Goal: Obtain resource: Download file/media

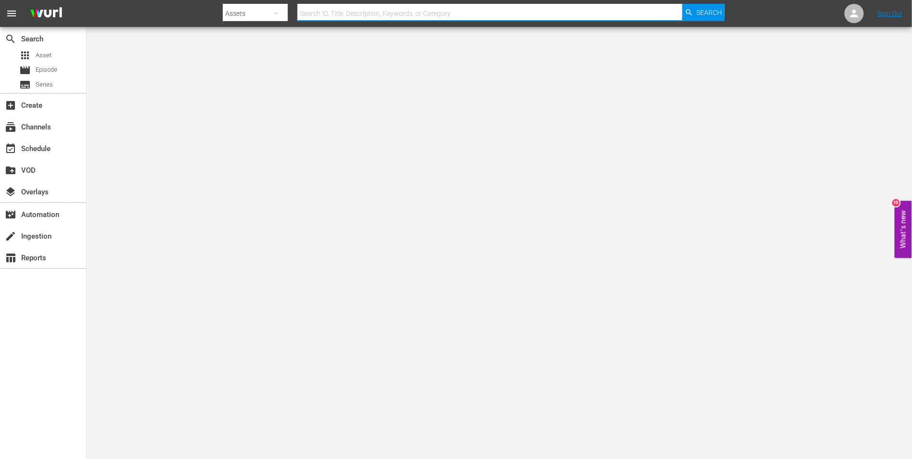
click at [328, 12] on input "text" at bounding box center [490, 13] width 385 height 23
type input "rude"
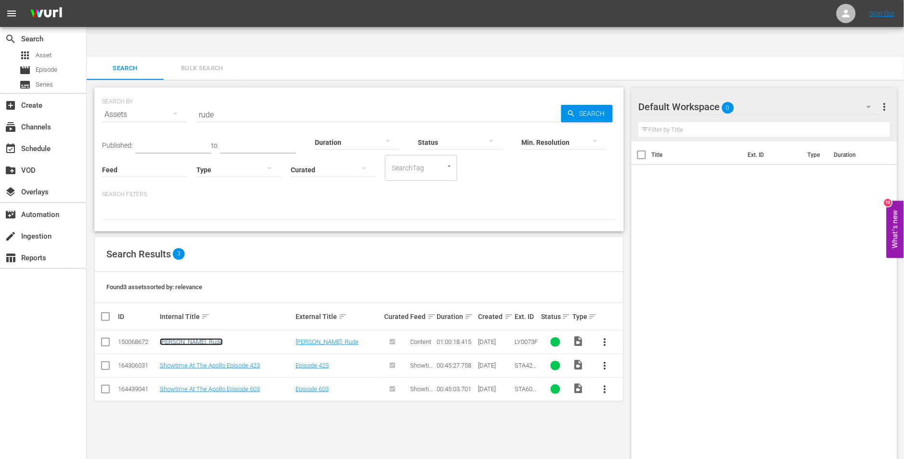
click at [209, 338] on link "Rudy Ray Moore: Rude" at bounding box center [191, 341] width 63 height 7
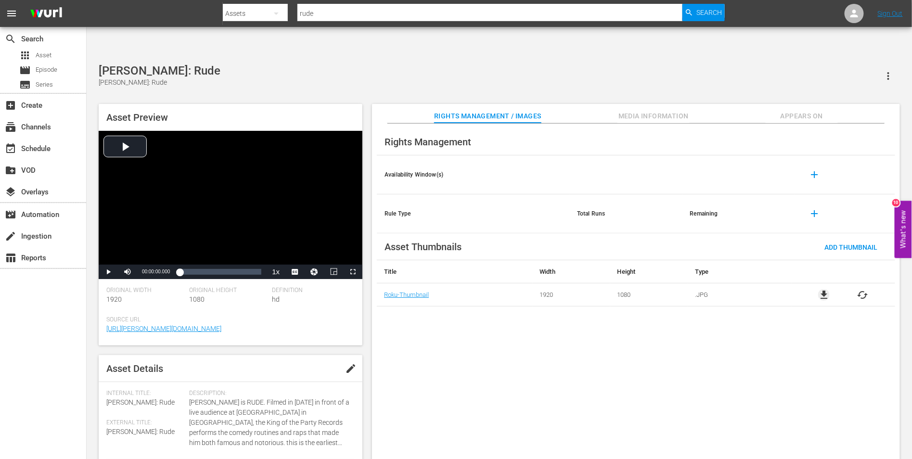
click at [825, 289] on span "file_download" at bounding box center [825, 295] width 12 height 12
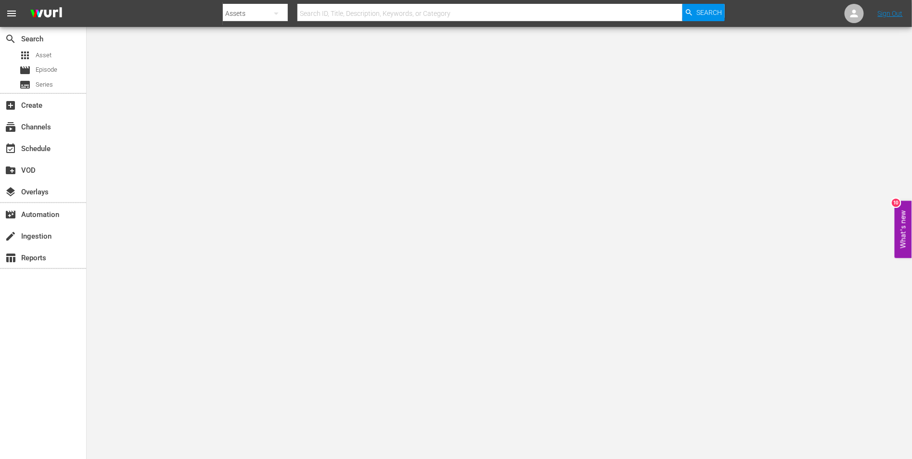
click at [489, 11] on input "text" at bounding box center [490, 13] width 385 height 23
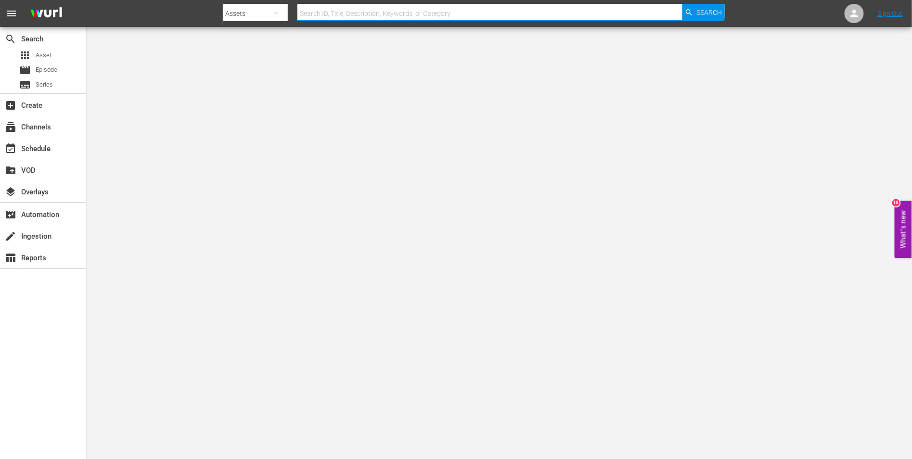
paste input "tnt jackson"
type input "TNT Jackson"
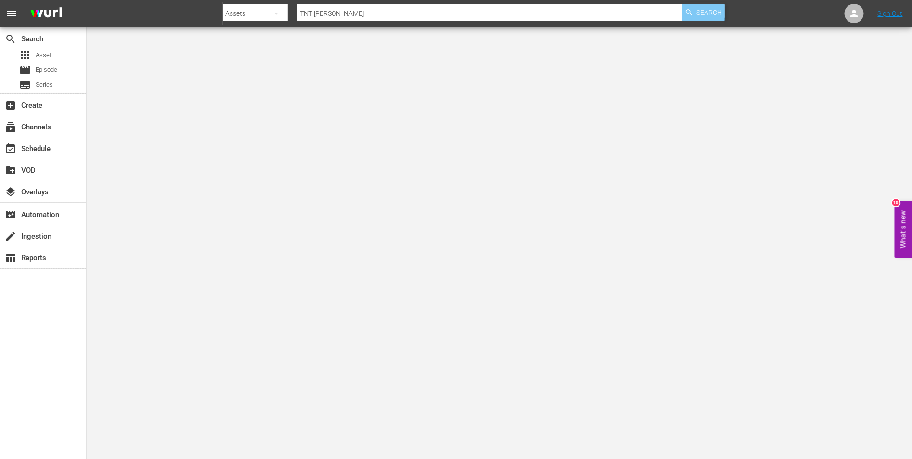
click at [700, 16] on span "Search" at bounding box center [710, 12] width 26 height 17
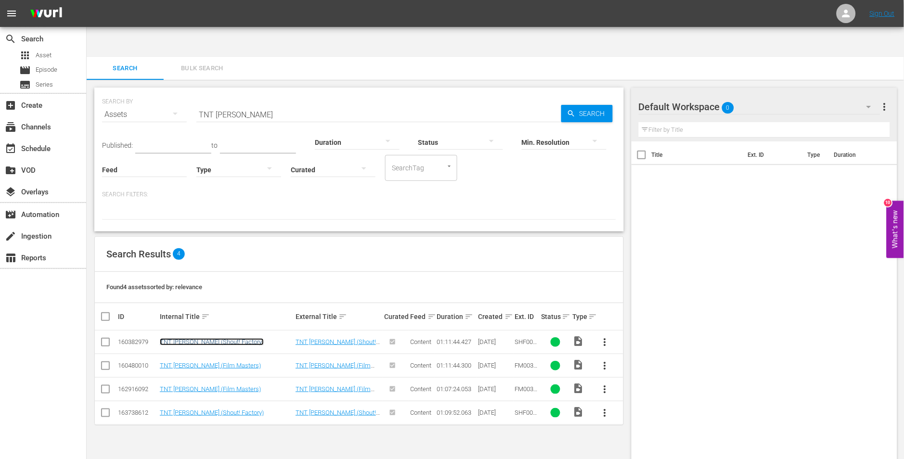
click at [225, 338] on link "TNT Jackson (Shout! Factory)" at bounding box center [212, 341] width 104 height 7
click at [215, 386] on link "TNT [PERSON_NAME] (Film Masters)" at bounding box center [210, 389] width 101 height 7
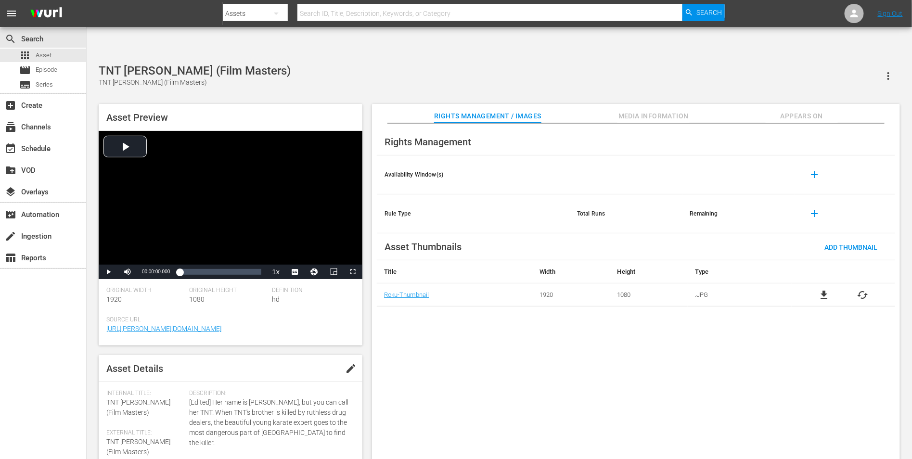
click at [631, 377] on div "Rights Management Availability Window(s) add Rule Type Total Runs Remaining add…" at bounding box center [636, 299] width 528 height 351
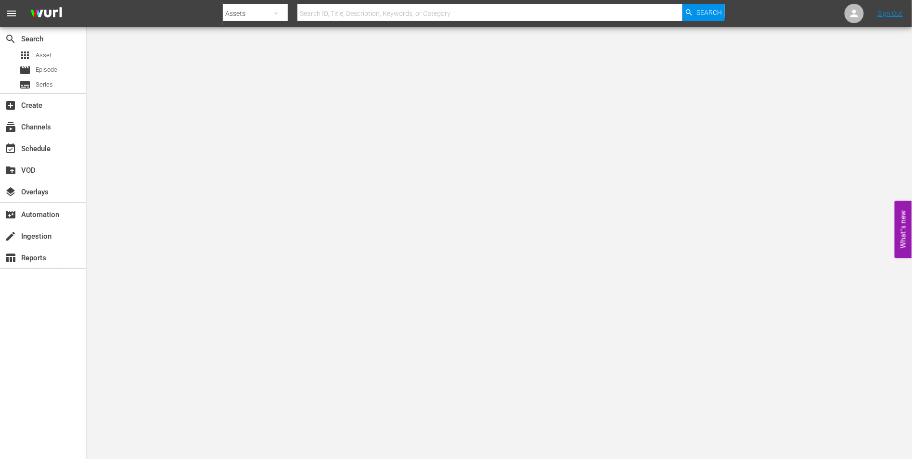
click at [511, 16] on input "text" at bounding box center [490, 13] width 385 height 23
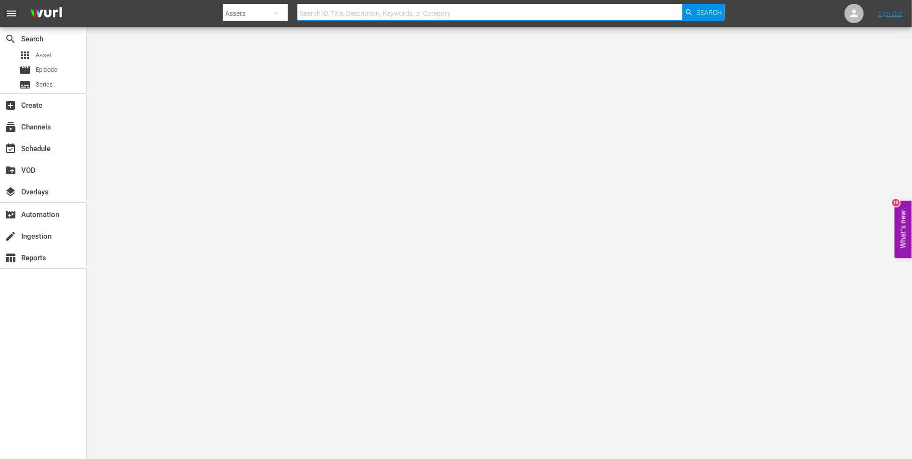
paste input "bloodfist"
type input "bloodfist"
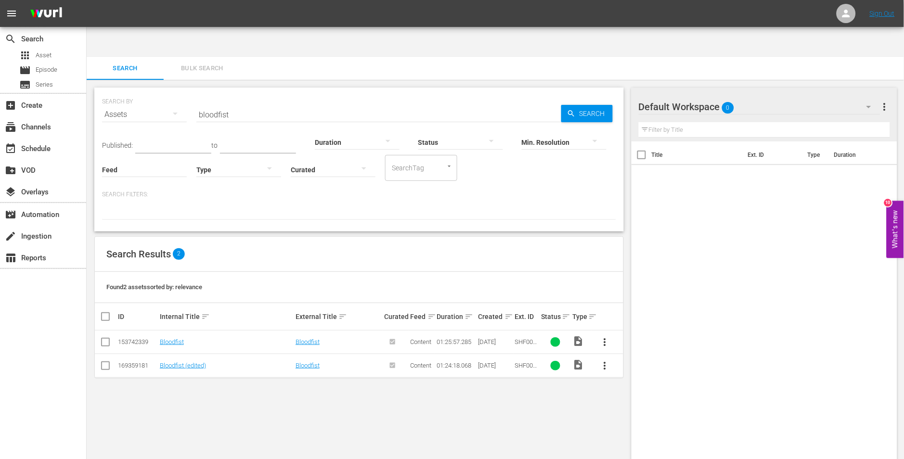
scroll to position [0, 0]
click at [165, 338] on link "Bloodfist" at bounding box center [172, 341] width 24 height 7
drag, startPoint x: 194, startPoint y: 338, endPoint x: 198, endPoint y: 321, distance: 16.9
click at [194, 362] on link "Bloodfist (edited)" at bounding box center [183, 365] width 46 height 7
click at [208, 362] on div "Bloodfist (edited)" at bounding box center [226, 365] width 133 height 7
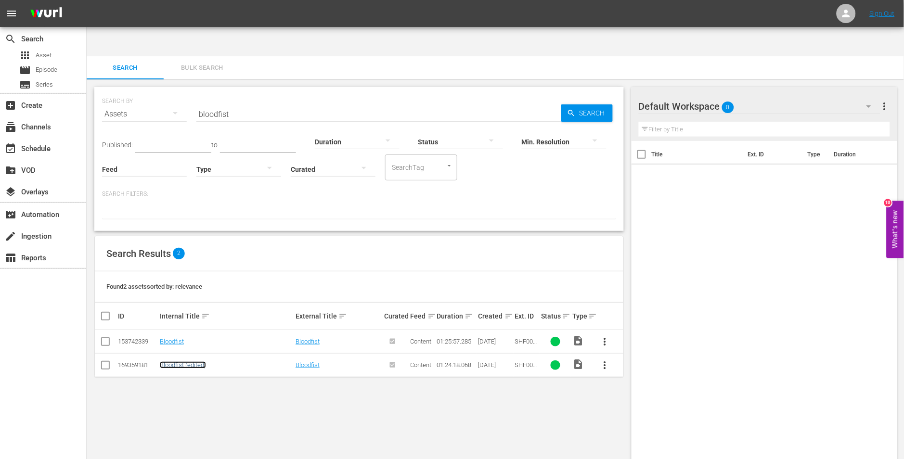
click at [196, 362] on link "Bloodfist (edited)" at bounding box center [183, 365] width 46 height 7
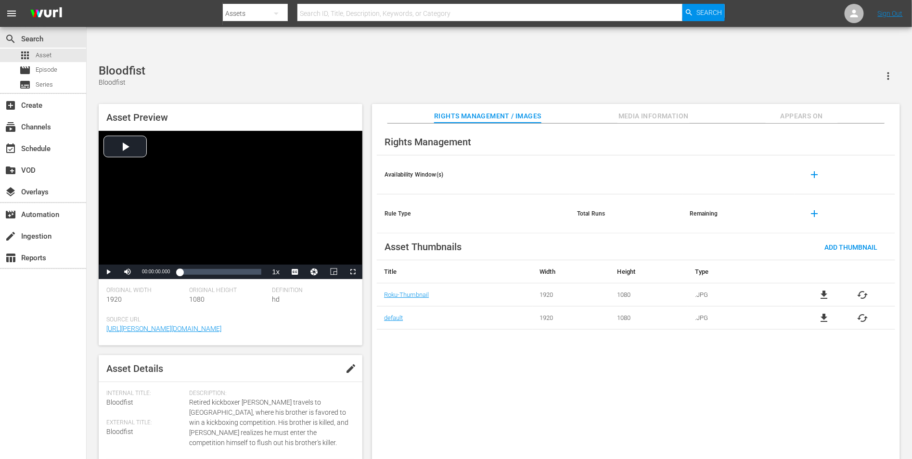
click at [542, 399] on div "Rights Management Availability Window(s) add Rule Type Total Runs Remaining add…" at bounding box center [636, 299] width 528 height 351
click at [508, 361] on div "Rights Management Availability Window(s) add Rule Type Total Runs Remaining add…" at bounding box center [636, 299] width 528 height 351
click at [530, 335] on div "Rights Management Availability Window(s) add Rule Type Total Runs Remaining add…" at bounding box center [636, 299] width 528 height 351
